Goal: Navigation & Orientation: Find specific page/section

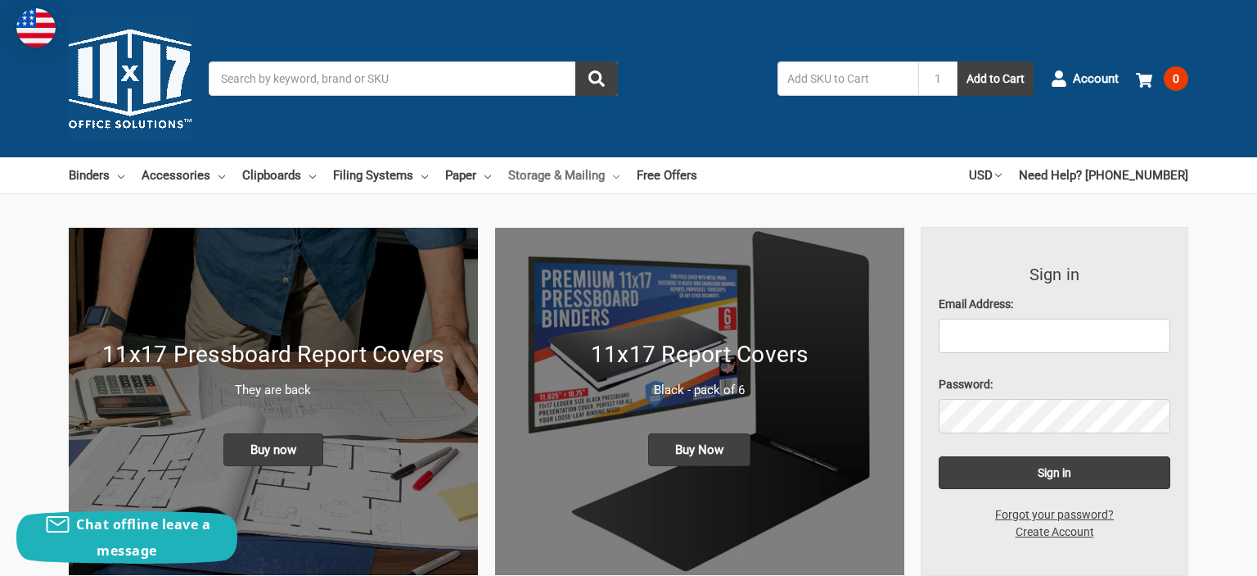
click at [604, 169] on link "Storage & Mailing" at bounding box center [563, 175] width 111 height 36
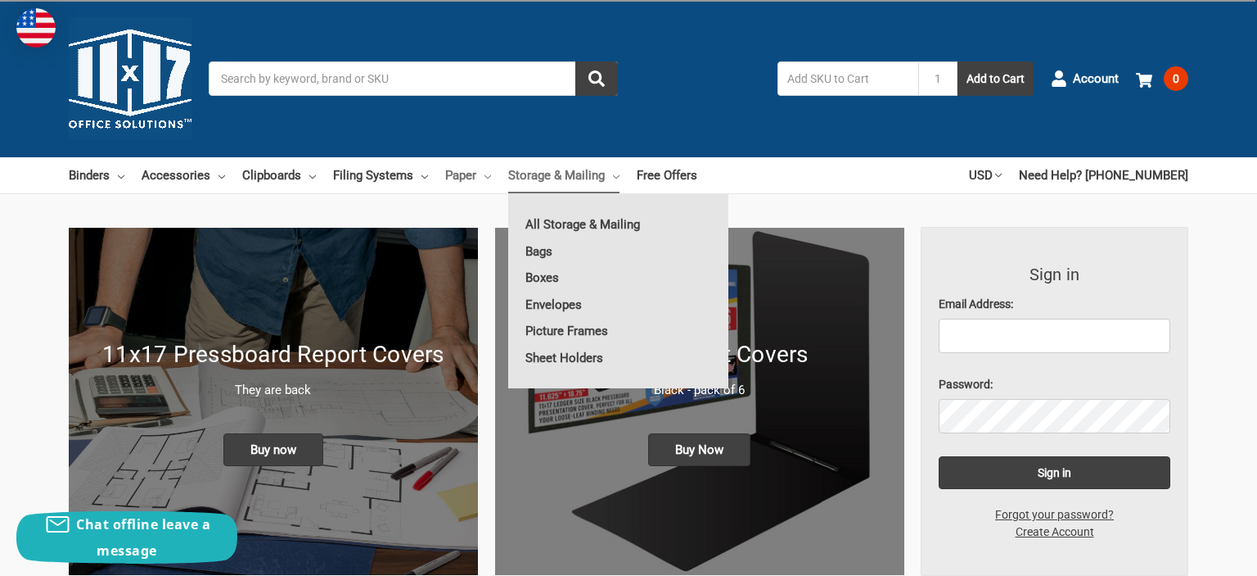
click at [486, 175] on link "Paper" at bounding box center [468, 175] width 46 height 36
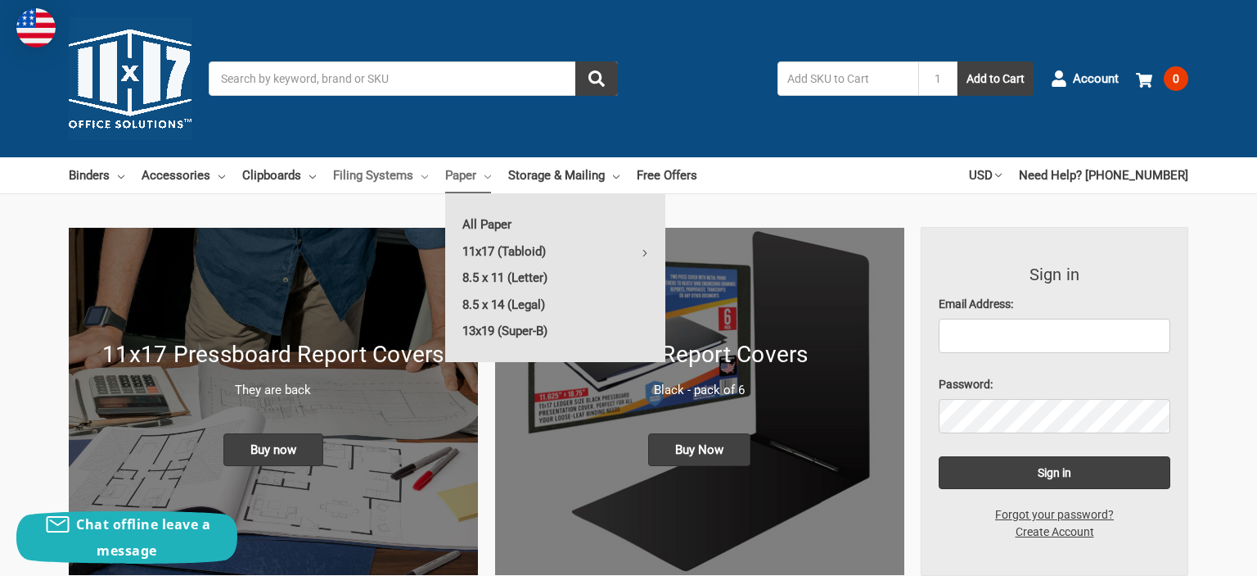
click at [413, 178] on link "Filing Systems" at bounding box center [380, 175] width 95 height 36
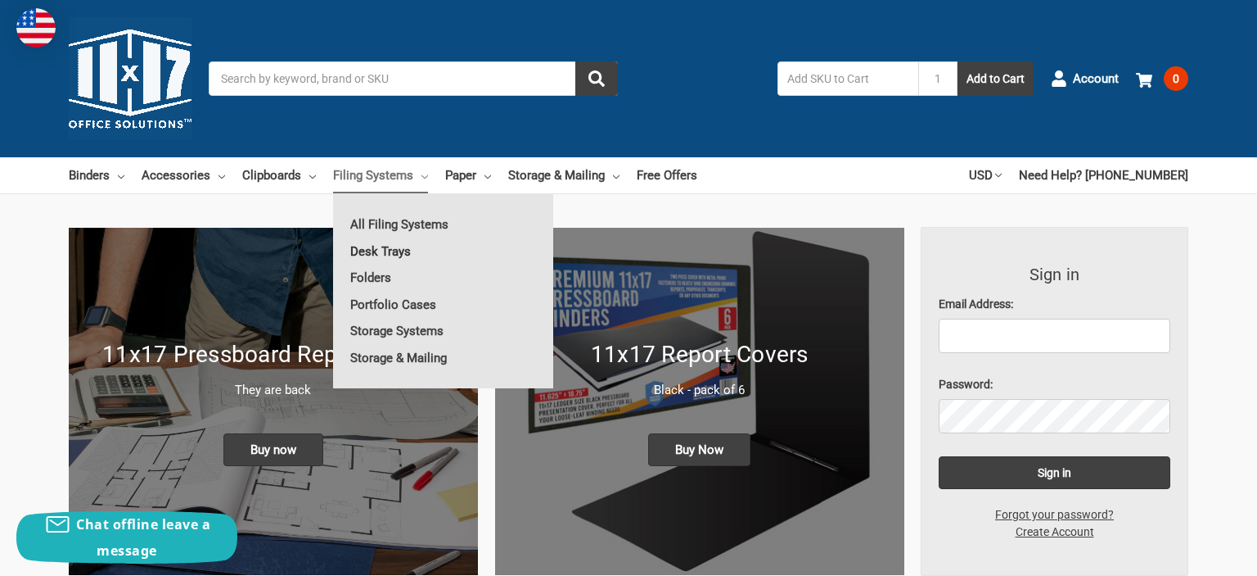
click at [394, 247] on link "Desk Trays" at bounding box center [443, 251] width 220 height 26
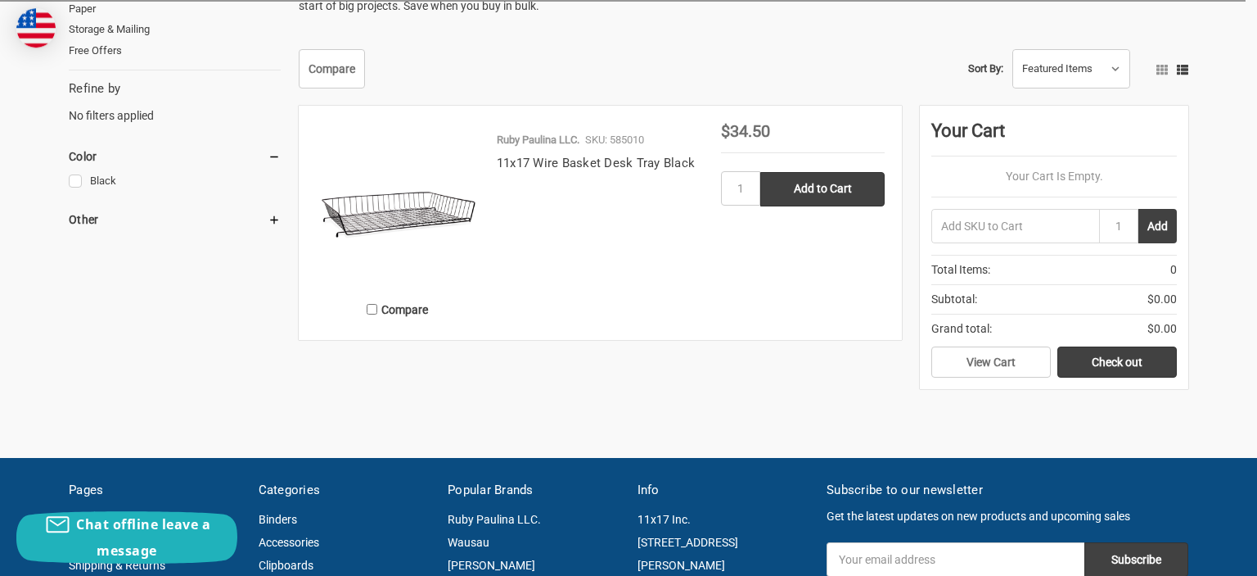
scroll to position [173, 0]
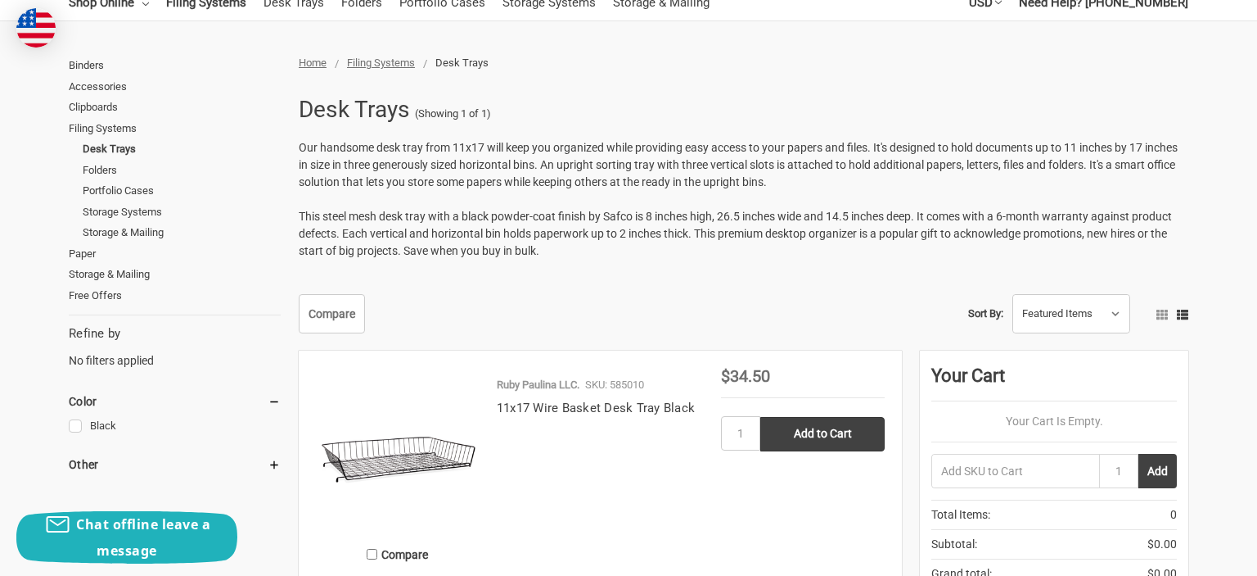
click at [434, 427] on img at bounding box center [398, 450] width 164 height 164
